Goal: Download file/media

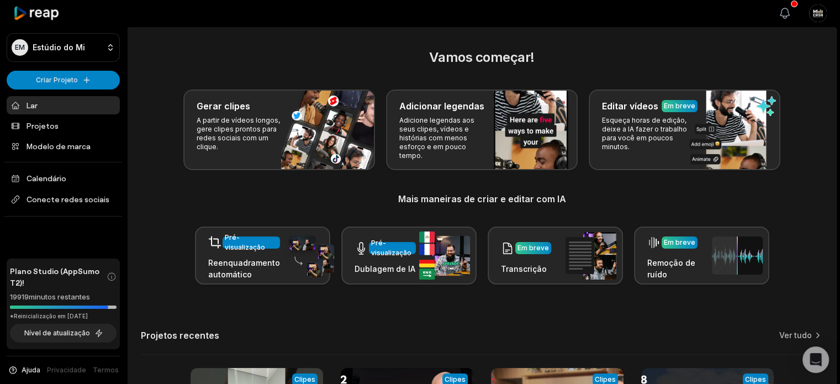
click at [780, 14] on icon "button" at bounding box center [784, 13] width 9 height 10
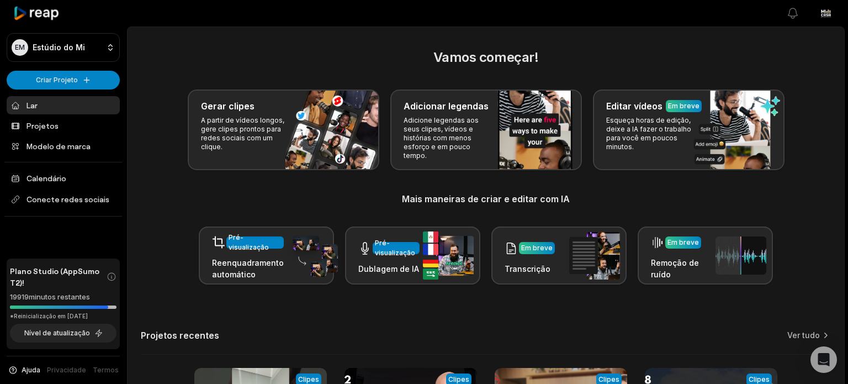
click at [820, 16] on html "EM Estúdio do Mi Criar Projeto Lar Projetos Modelo de marca Calendário Conecte …" at bounding box center [424, 192] width 848 height 384
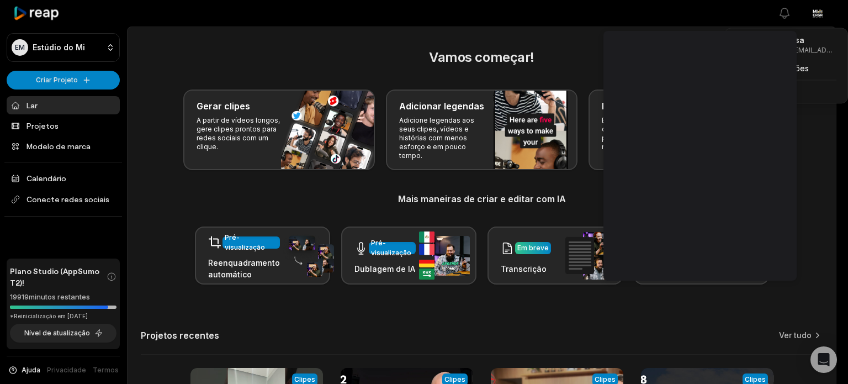
click at [560, 23] on html "EM Estúdio do Mi Criar Projeto Lar Projetos Modelo de marca Calendário Conecte …" at bounding box center [424, 192] width 848 height 384
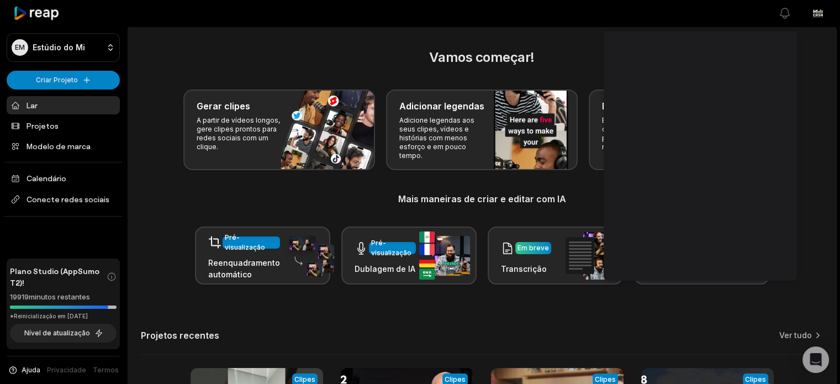
click at [298, 48] on h2 "Vamos começar!" at bounding box center [482, 57] width 682 height 20
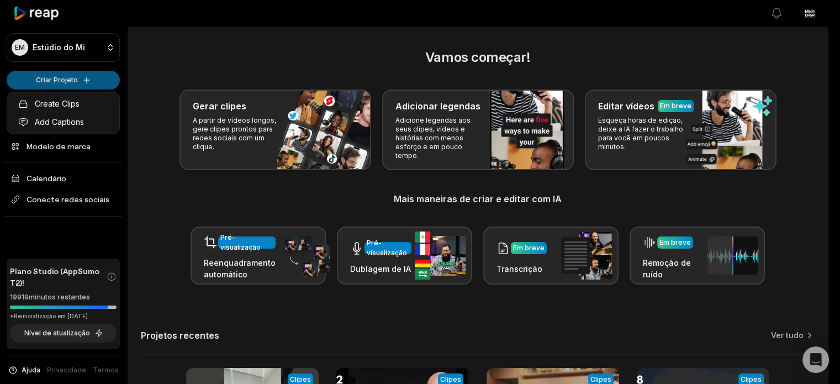
click at [71, 80] on html "EM Estúdio do Mi Criar Projeto Lar Projetos Modelo de marca Calendário Conecte …" at bounding box center [420, 192] width 840 height 384
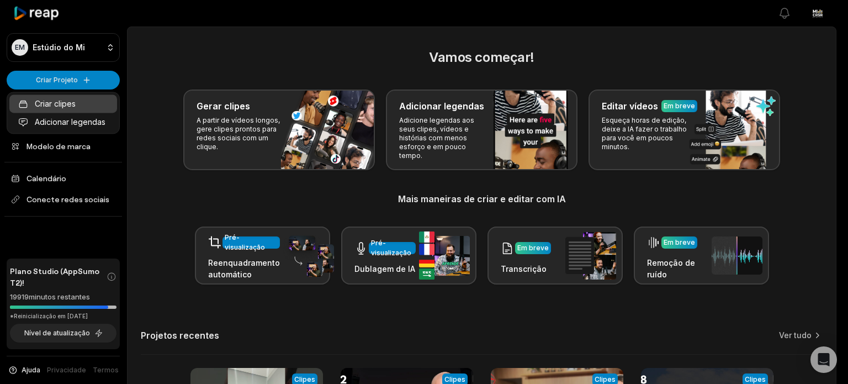
click at [73, 98] on font "Criar clipes" at bounding box center [55, 104] width 41 height 12
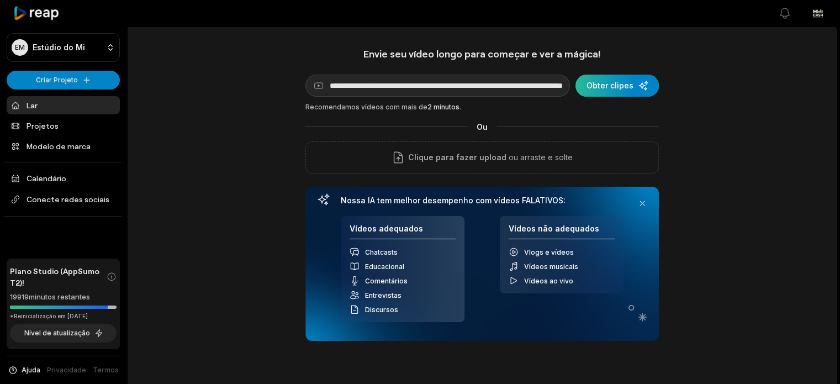
scroll to position [0, 97]
type input "**********"
click at [609, 81] on div "submit" at bounding box center [618, 86] width 83 height 22
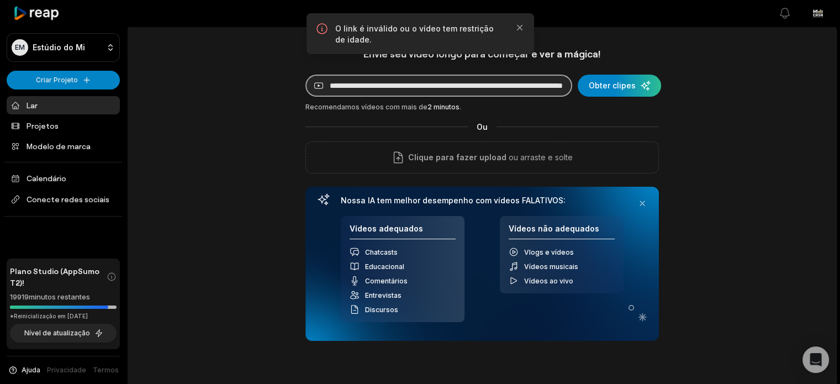
click at [390, 82] on input "**********" at bounding box center [438, 86] width 267 height 22
click at [484, 88] on input "**********" at bounding box center [438, 86] width 267 height 22
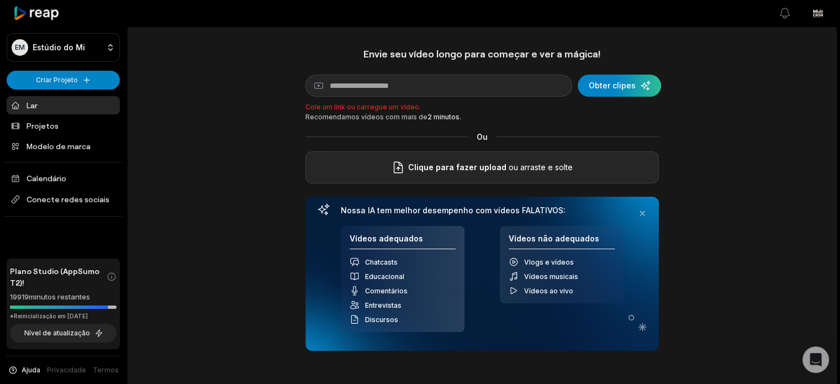
click at [517, 165] on font "ou arraste e solte" at bounding box center [540, 166] width 64 height 9
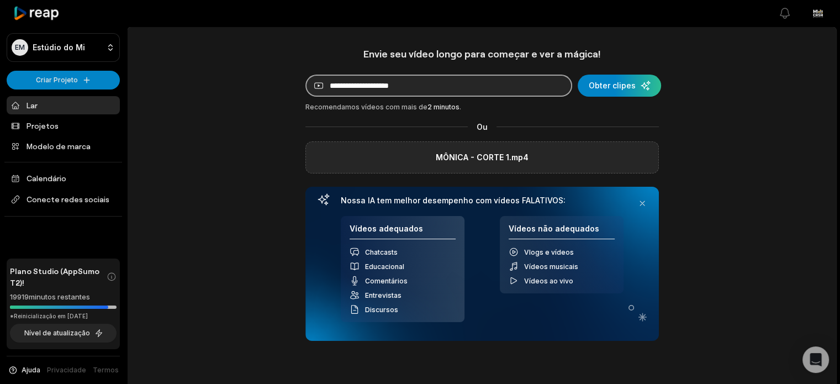
click at [384, 87] on input at bounding box center [438, 86] width 267 height 22
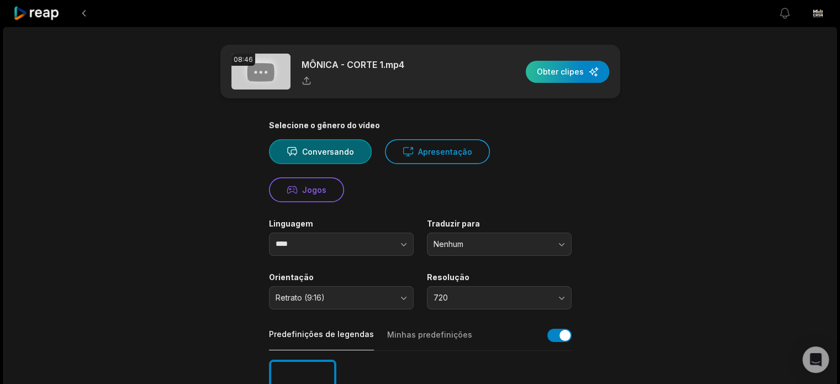
click at [571, 78] on div "button" at bounding box center [566, 72] width 83 height 22
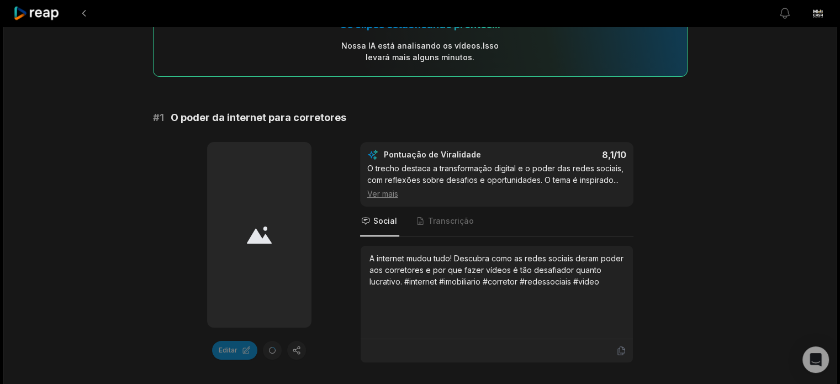
scroll to position [60, 0]
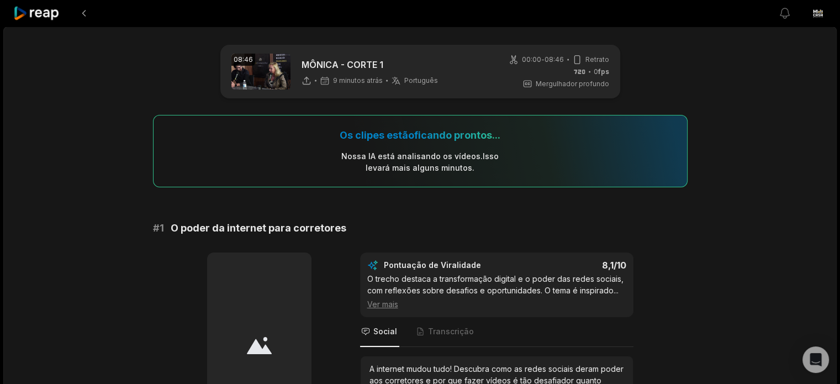
click at [256, 302] on div at bounding box center [259, 344] width 104 height 185
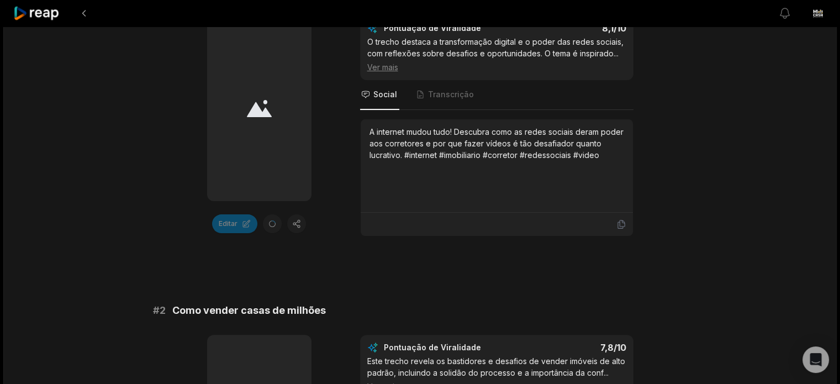
scroll to position [166, 0]
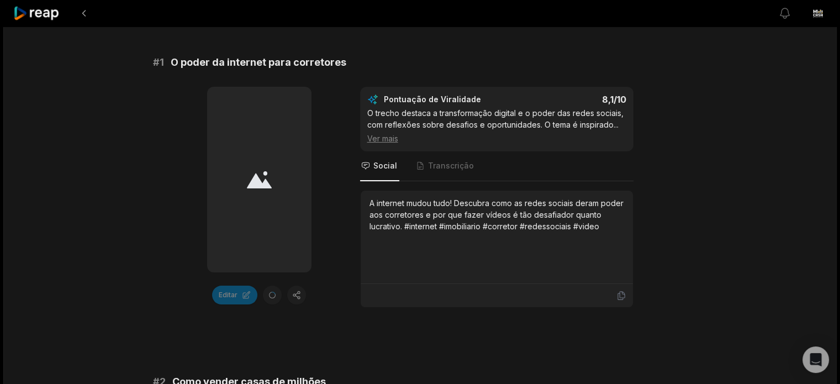
click at [279, 211] on div at bounding box center [259, 179] width 104 height 185
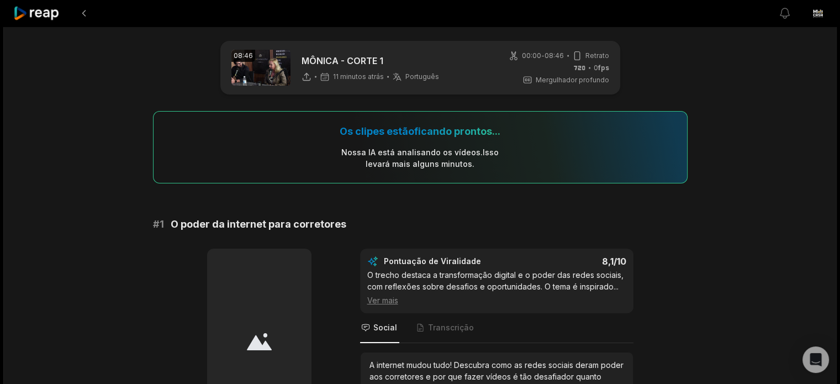
scroll to position [0, 0]
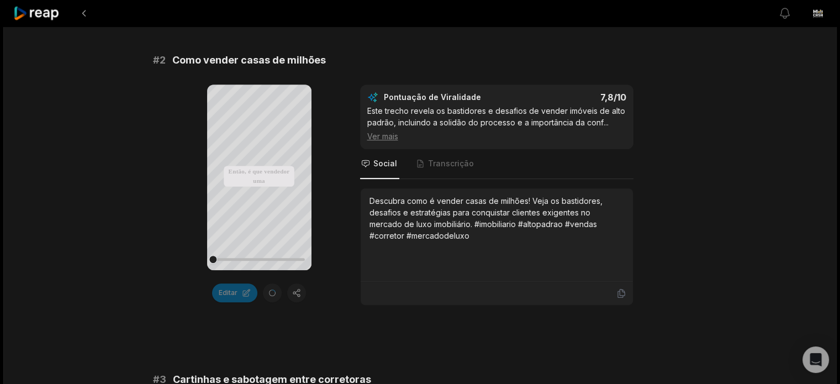
scroll to position [497, 0]
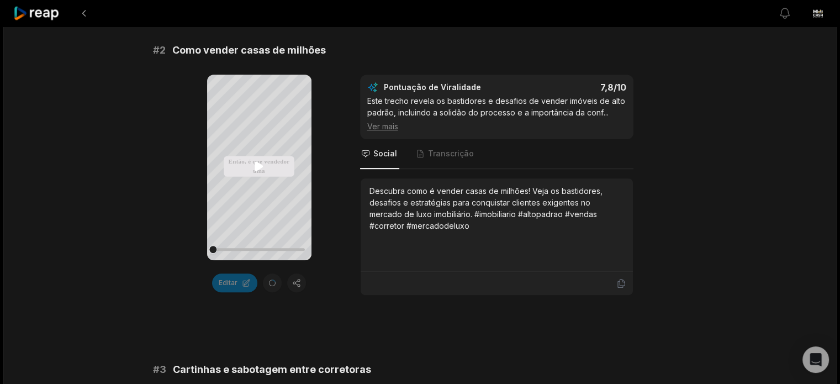
click at [263, 167] on icon at bounding box center [258, 166] width 13 height 13
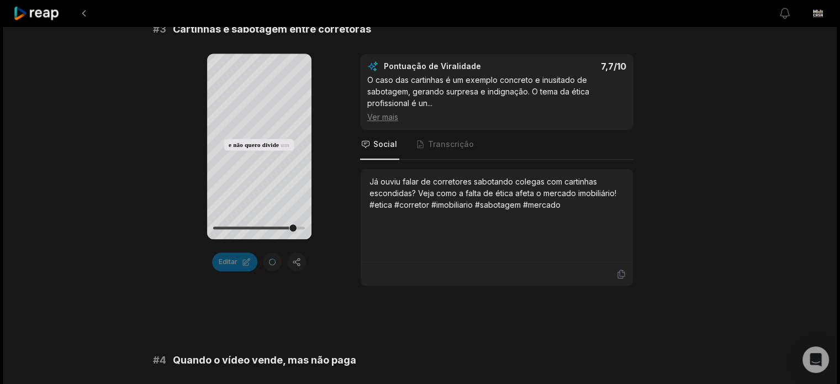
scroll to position [828, 0]
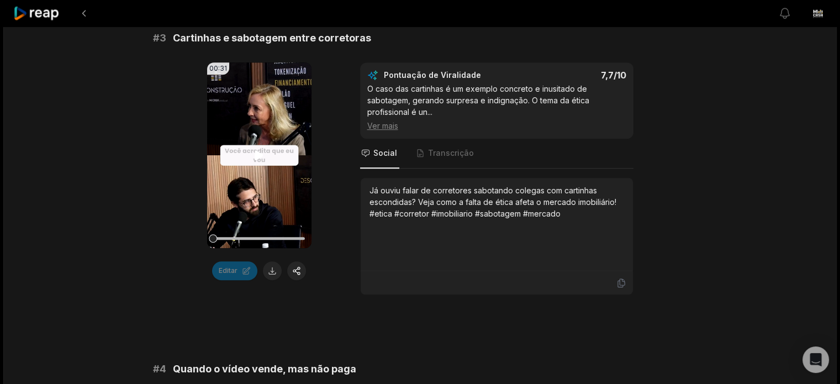
click at [256, 151] on icon at bounding box center [259, 155] width 8 height 9
click at [251, 153] on video "Seu navegador não suporta o formato mp4." at bounding box center [259, 154] width 104 height 185
click at [262, 156] on icon at bounding box center [258, 154] width 13 height 13
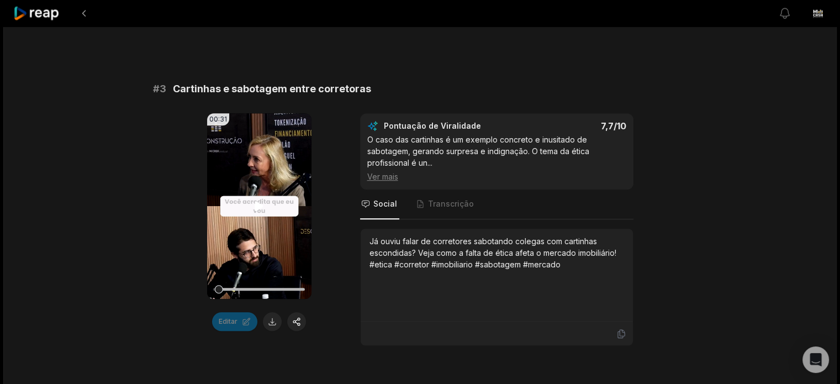
scroll to position [773, 0]
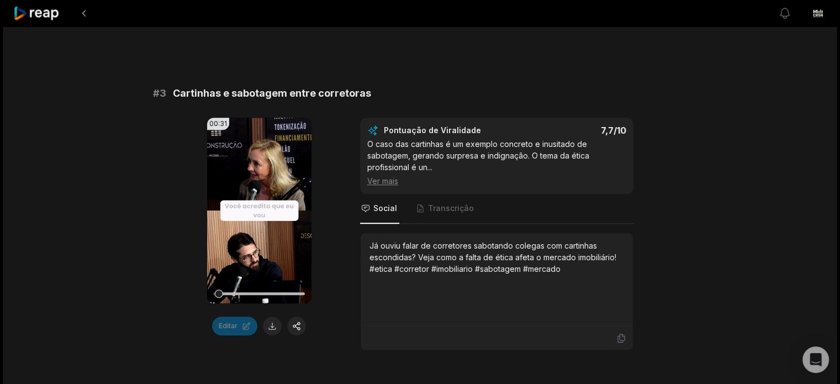
click at [256, 95] on font "Cartinhas e sabotagem entre corretoras" at bounding box center [272, 93] width 198 height 12
click at [396, 108] on div "# 3 Cartinhas e sabotagem entre corretoras 00:31 Seu navegador não suporta o fo…" at bounding box center [420, 218] width 534 height 264
click at [366, 87] on font "Cartinhas e sabotagem entre corretoras" at bounding box center [272, 93] width 198 height 12
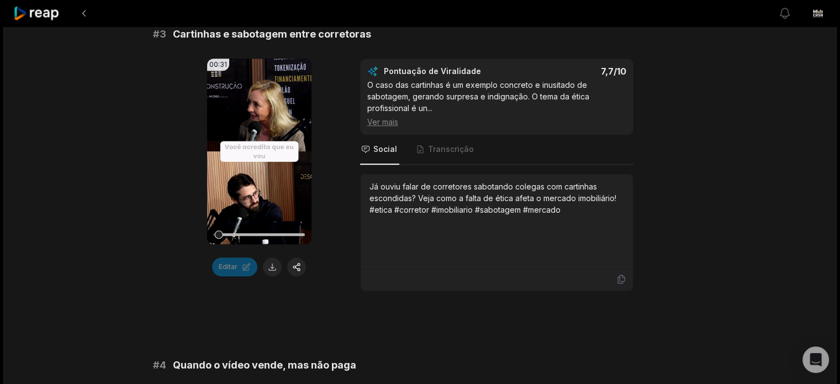
scroll to position [828, 0]
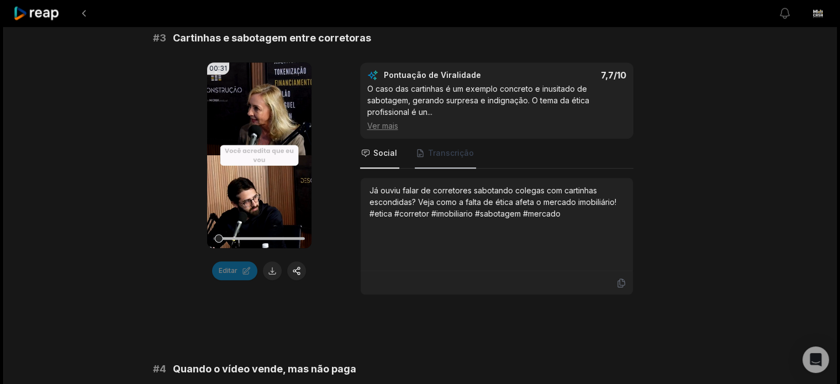
click at [433, 154] on font "Transcrição" at bounding box center [451, 152] width 46 height 9
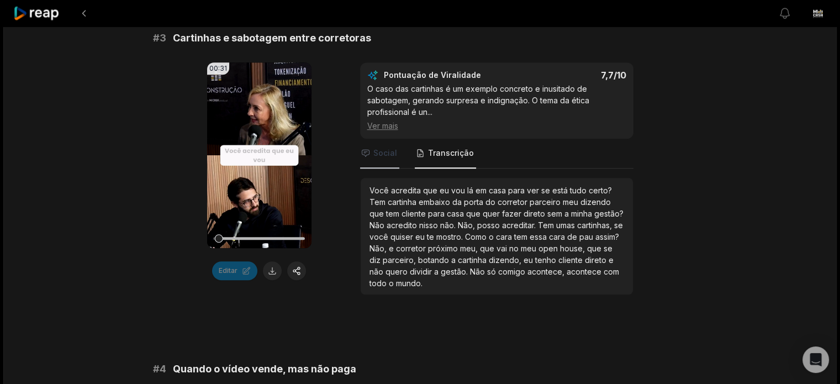
click at [385, 151] on font "Social" at bounding box center [385, 152] width 24 height 9
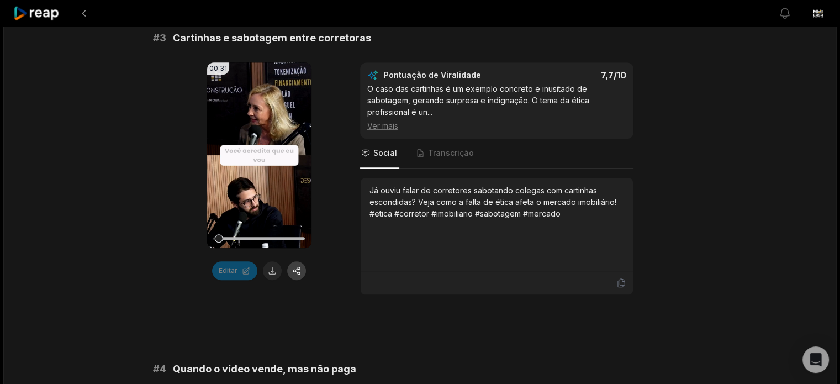
click at [288, 265] on button "button" at bounding box center [296, 270] width 19 height 19
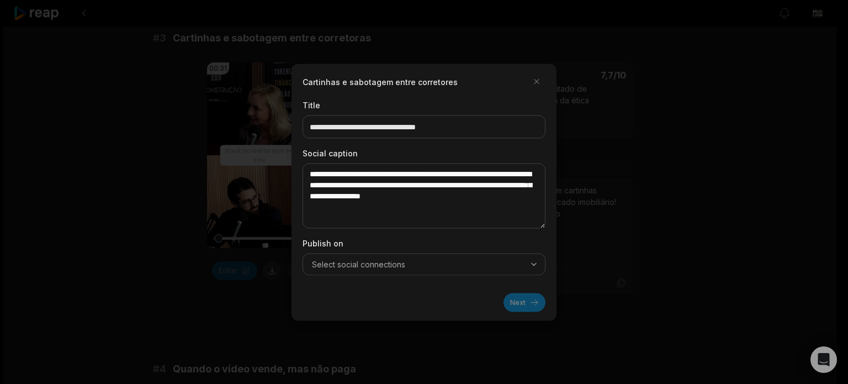
click at [629, 171] on div at bounding box center [424, 192] width 848 height 384
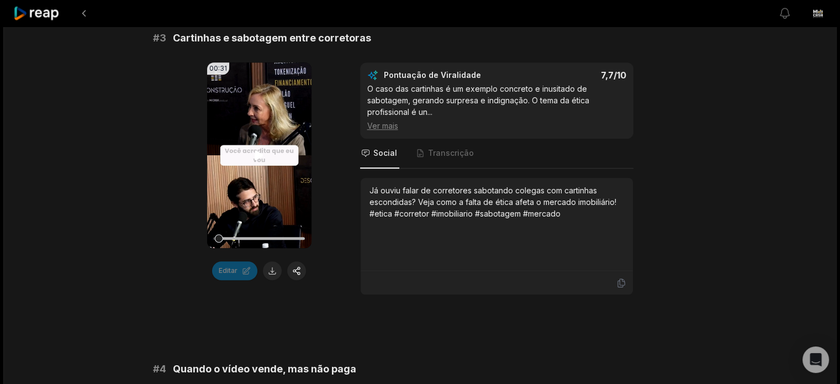
click at [258, 157] on icon at bounding box center [258, 154] width 13 height 13
drag, startPoint x: 257, startPoint y: 156, endPoint x: 256, endPoint y: 163, distance: 6.7
click at [257, 157] on icon at bounding box center [259, 155] width 4 height 7
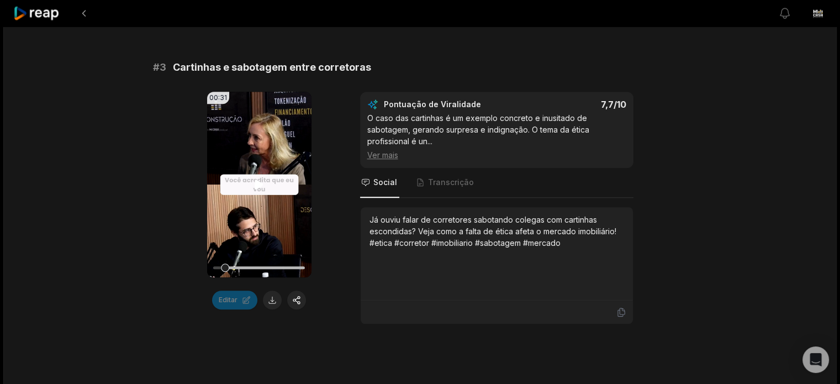
scroll to position [718, 0]
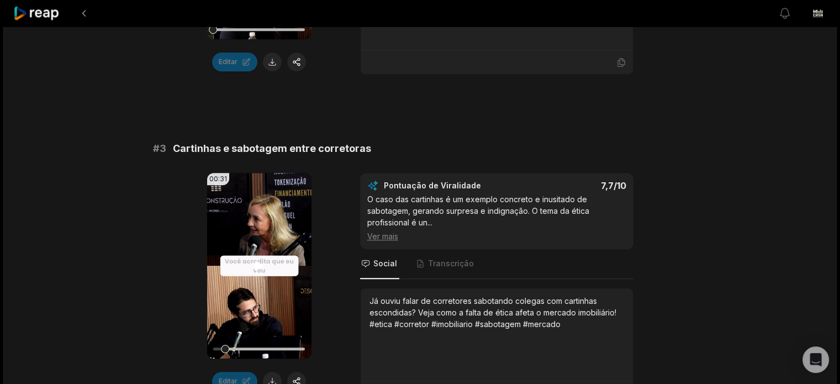
click at [270, 220] on video "Seu navegador não suporta o formato mp4." at bounding box center [259, 265] width 104 height 185
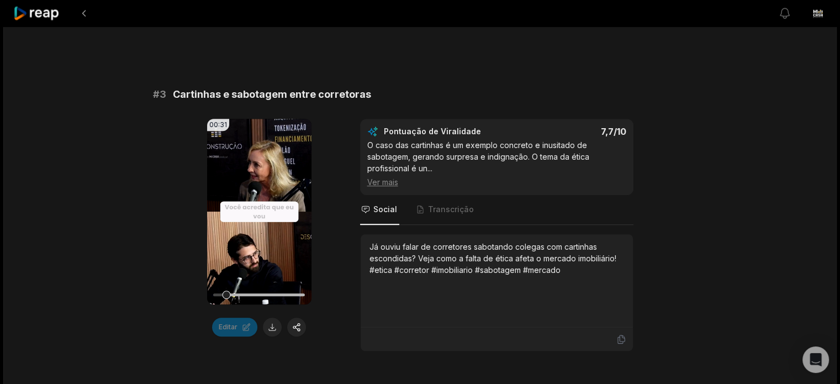
scroll to position [773, 0]
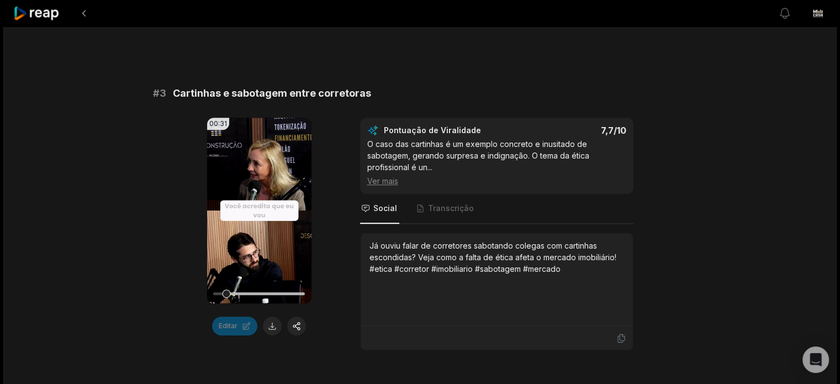
click at [386, 135] on div "Pontuação de Viralidade 7,7 /10 O caso das cartinhas é um exemplo concreto e in…" at bounding box center [496, 156] width 259 height 62
click at [259, 207] on icon at bounding box center [259, 210] width 8 height 9
click at [265, 206] on icon at bounding box center [258, 210] width 13 height 13
click at [398, 179] on div "Ver mais" at bounding box center [496, 181] width 259 height 12
click at [394, 176] on font "Ver menos" at bounding box center [386, 180] width 39 height 9
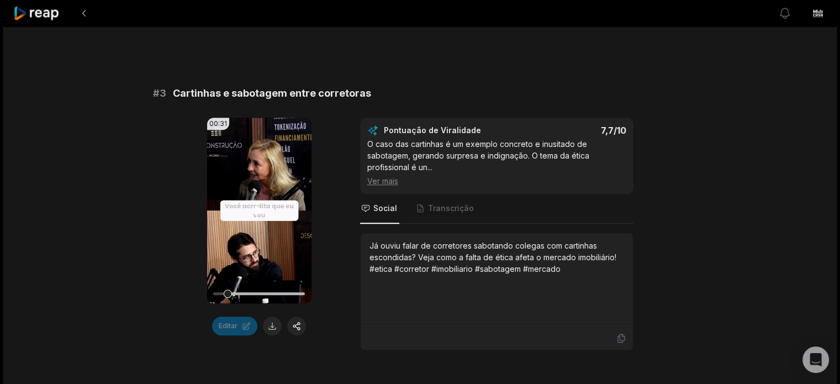
drag, startPoint x: 256, startPoint y: 202, endPoint x: 252, endPoint y: 209, distance: 8.0
click at [252, 207] on icon at bounding box center [258, 210] width 13 height 13
click at [268, 193] on video "Seu navegador não suporta o formato mp4." at bounding box center [259, 210] width 104 height 185
click at [302, 326] on button "button" at bounding box center [296, 325] width 19 height 19
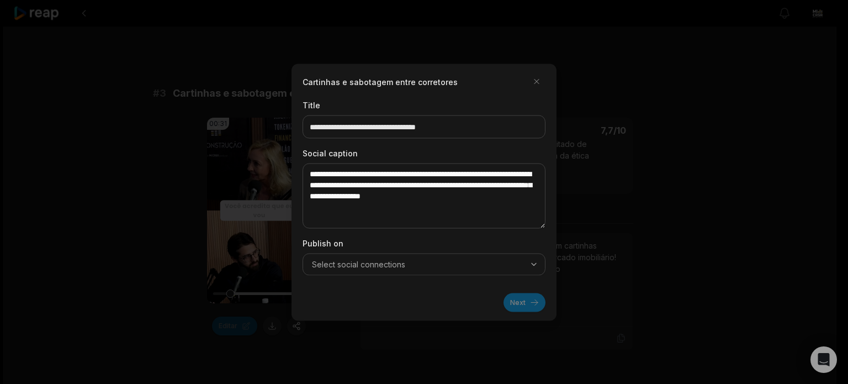
click at [608, 178] on div at bounding box center [424, 192] width 848 height 384
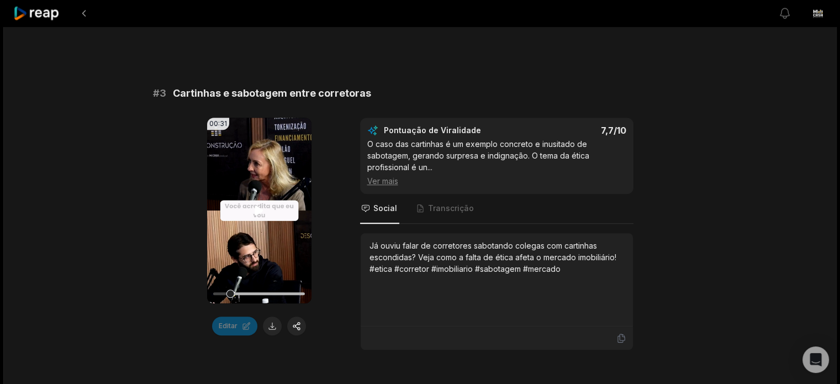
click at [285, 229] on video "Seu navegador não suporta o formato mp4." at bounding box center [259, 210] width 104 height 185
click at [284, 168] on video "Seu navegador não suporta o formato mp4." at bounding box center [259, 210] width 104 height 185
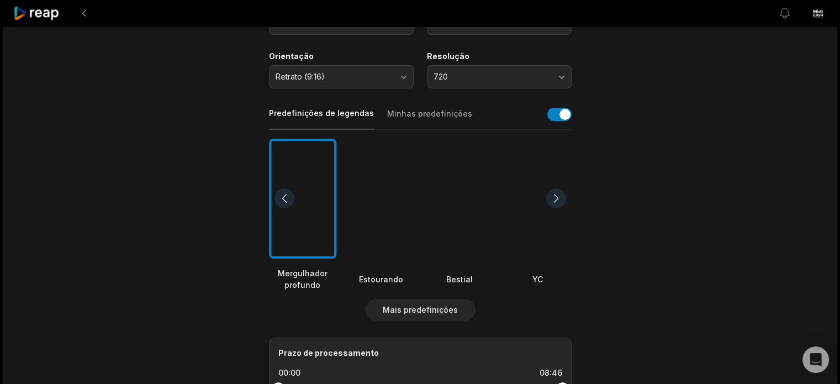
scroll to position [110, 0]
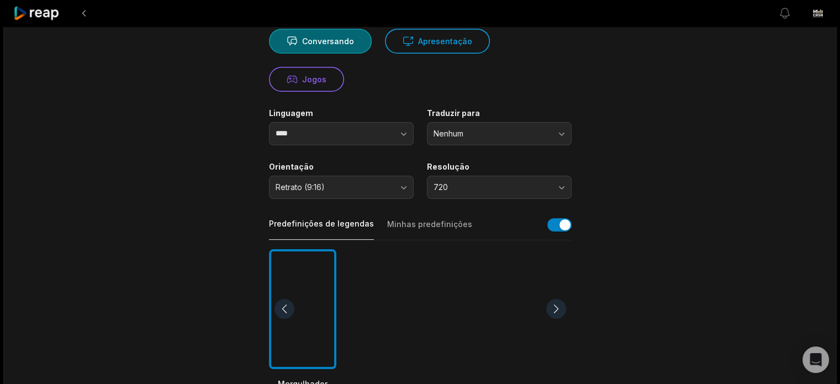
click at [49, 7] on icon at bounding box center [36, 13] width 47 height 15
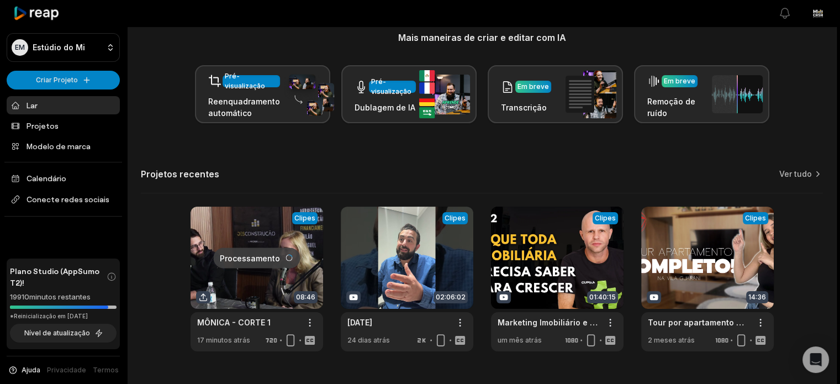
scroll to position [185, 0]
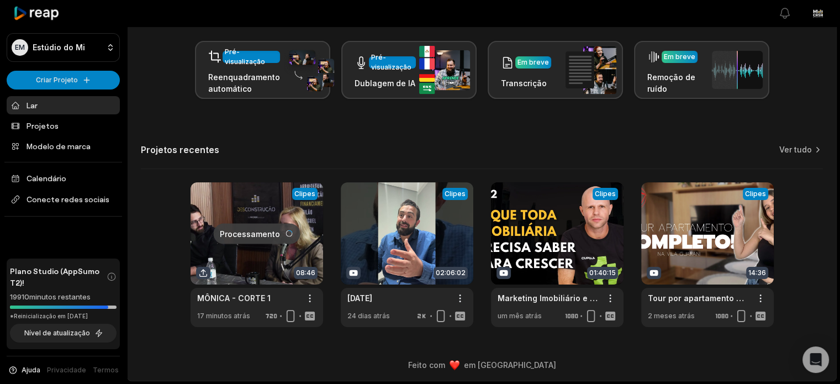
click at [257, 249] on link at bounding box center [256, 254] width 132 height 145
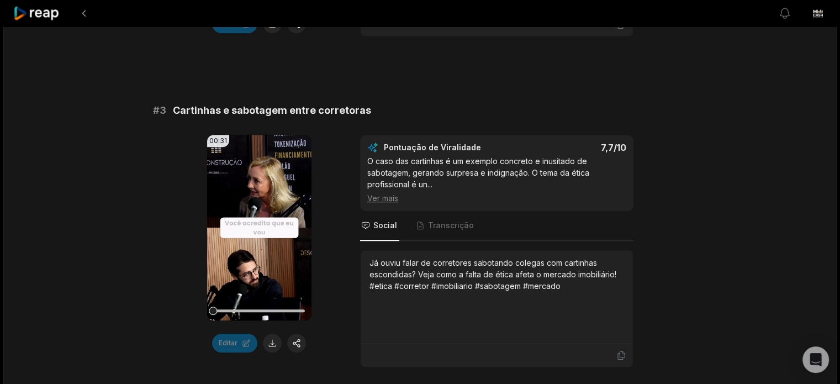
scroll to position [773, 0]
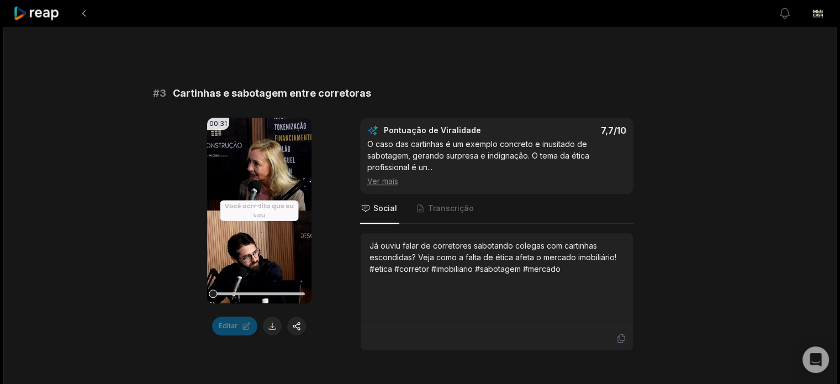
click at [263, 186] on video "Seu navegador não suporta o formato mp4." at bounding box center [259, 210] width 104 height 185
click at [278, 209] on video "Seu navegador não suporta o formato mp4." at bounding box center [259, 210] width 104 height 185
drag, startPoint x: 228, startPoint y: 284, endPoint x: 203, endPoint y: 279, distance: 26.0
click at [176, 265] on div "00:31 Seu navegador não suporta o formato mp4. Editar Pontuação de Viralidade 7…" at bounding box center [420, 234] width 534 height 232
click at [257, 321] on div "Editar" at bounding box center [259, 325] width 104 height 19
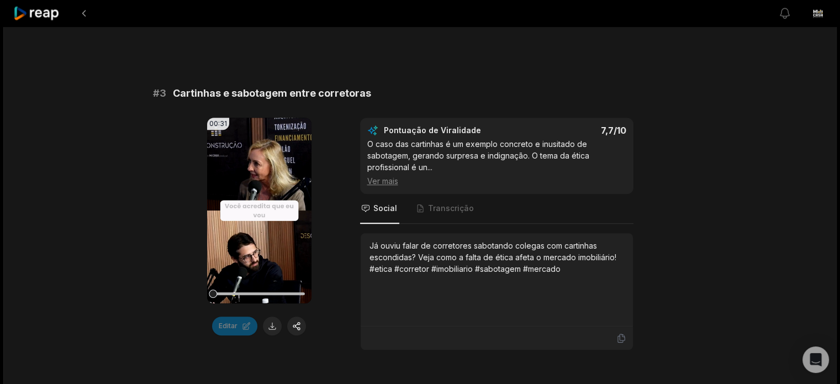
click at [270, 325] on button at bounding box center [272, 325] width 19 height 19
click at [257, 221] on video "Seu navegador não suporta o formato mp4." at bounding box center [259, 210] width 104 height 185
click at [277, 330] on button at bounding box center [272, 325] width 19 height 19
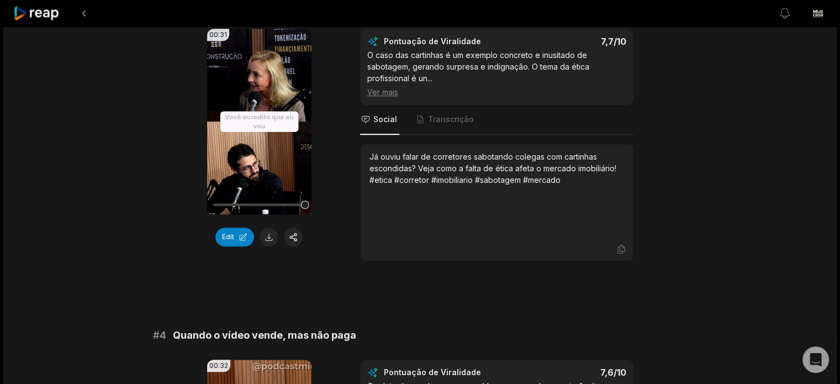
scroll to position [684, 0]
